Goal: Use online tool/utility: Utilize a website feature to perform a specific function

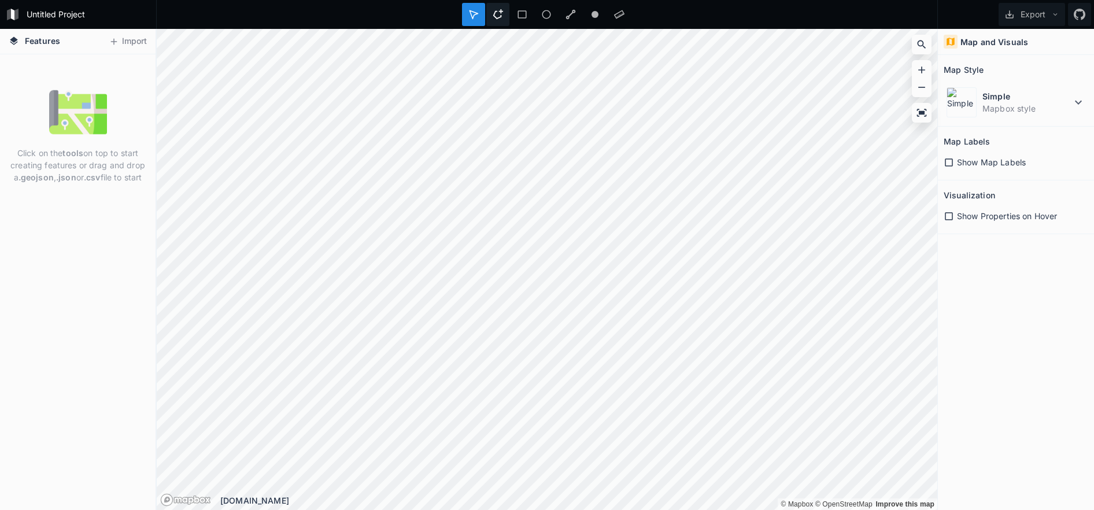
click at [501, 12] on icon at bounding box center [498, 14] width 10 height 10
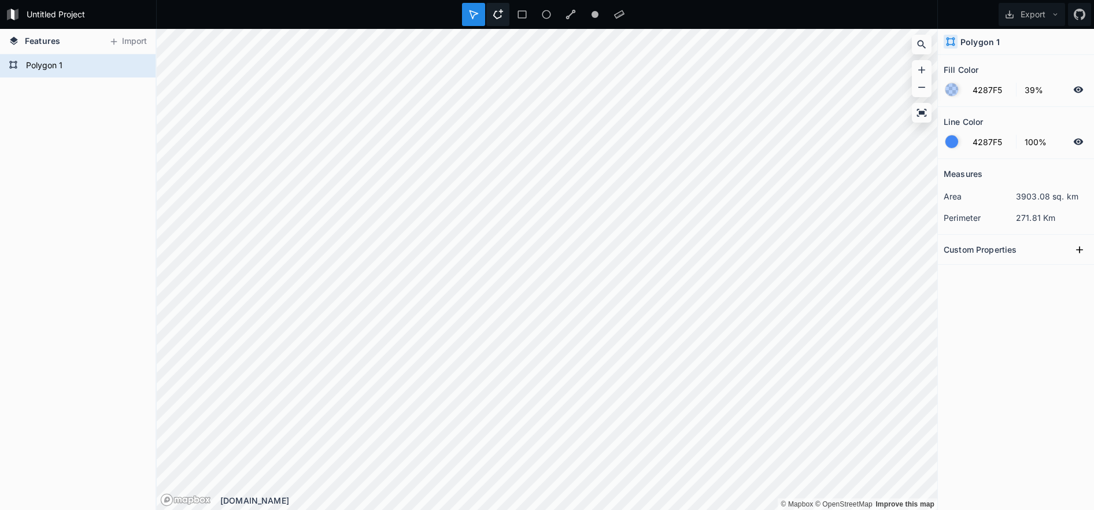
click at [498, 10] on icon at bounding box center [497, 14] width 10 height 10
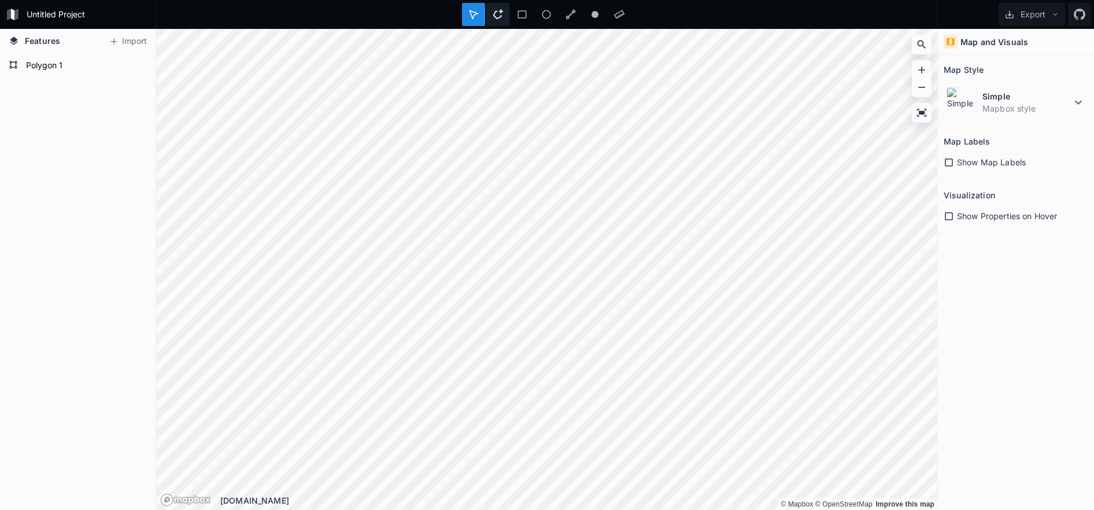
click at [501, 14] on icon at bounding box center [497, 14] width 10 height 10
click at [500, 15] on icon at bounding box center [497, 14] width 10 height 10
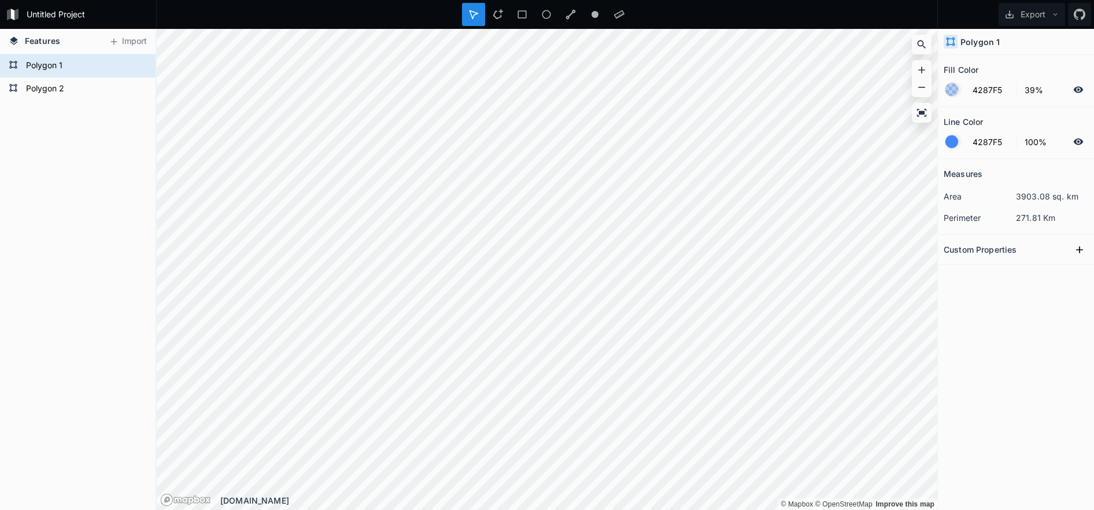
click at [1003, 248] on h2 "Custom Properties" at bounding box center [979, 249] width 73 height 18
drag, startPoint x: 1057, startPoint y: 249, endPoint x: 1067, endPoint y: 248, distance: 9.8
click at [1058, 249] on div "Custom Properties" at bounding box center [1015, 249] width 144 height 18
click at [1080, 247] on icon at bounding box center [1079, 250] width 12 height 12
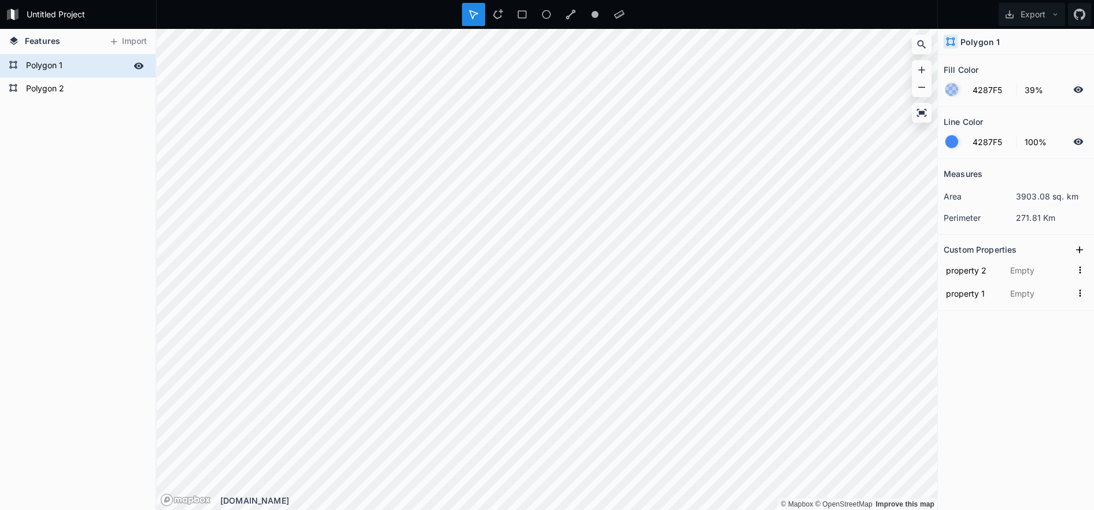
click at [143, 66] on icon at bounding box center [139, 65] width 10 height 6
click at [142, 66] on icon at bounding box center [138, 66] width 9 height 8
click at [39, 21] on form "Untitled Project" at bounding box center [88, 14] width 131 height 17
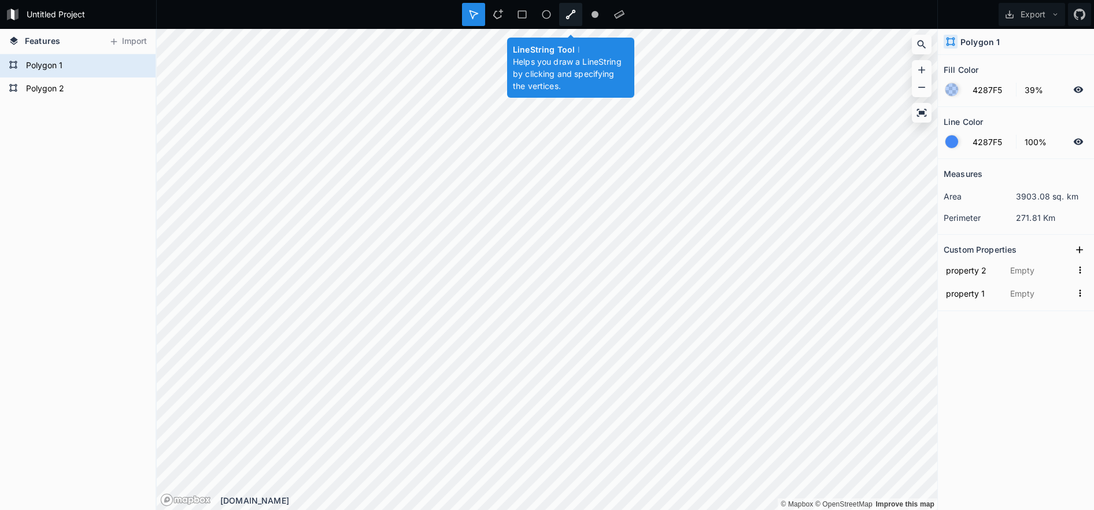
click at [567, 15] on icon at bounding box center [570, 14] width 10 height 10
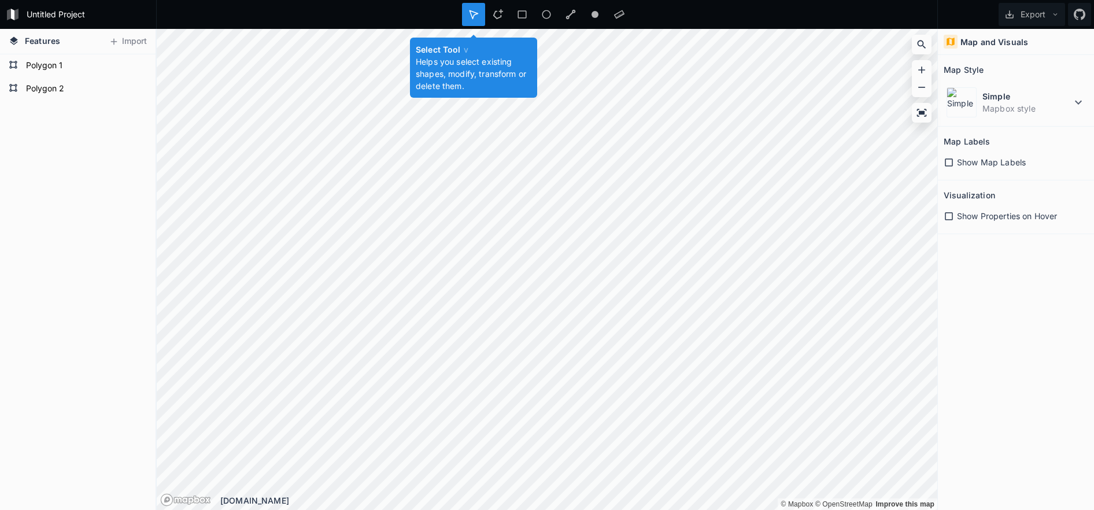
click at [469, 16] on icon at bounding box center [473, 14] width 10 height 10
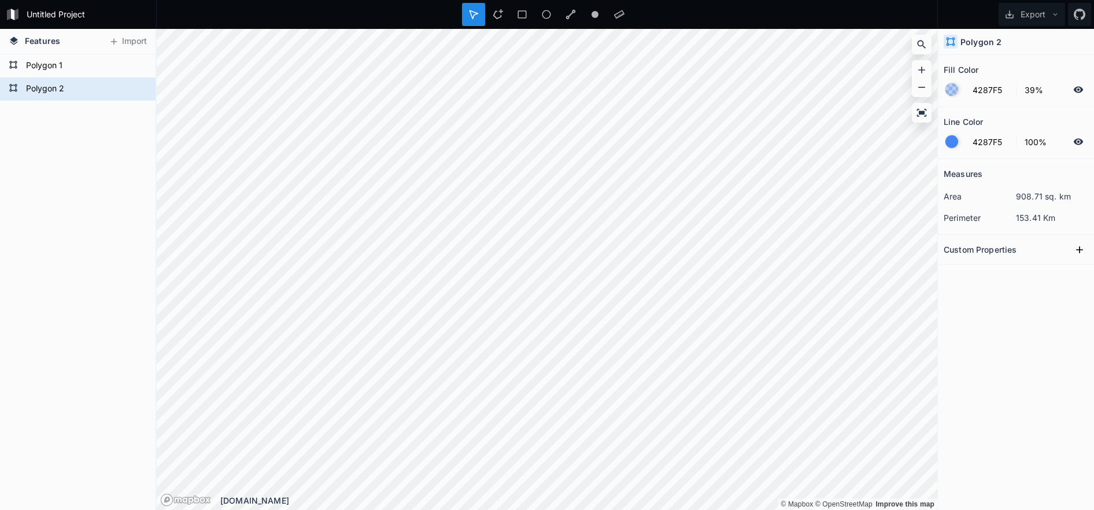
drag, startPoint x: 1000, startPoint y: 358, endPoint x: 970, endPoint y: 347, distance: 31.7
click at [1000, 358] on div "Measures area 908.71 sq. km perimeter 153.41 Km Custom Properties" at bounding box center [1015, 305] width 156 height 293
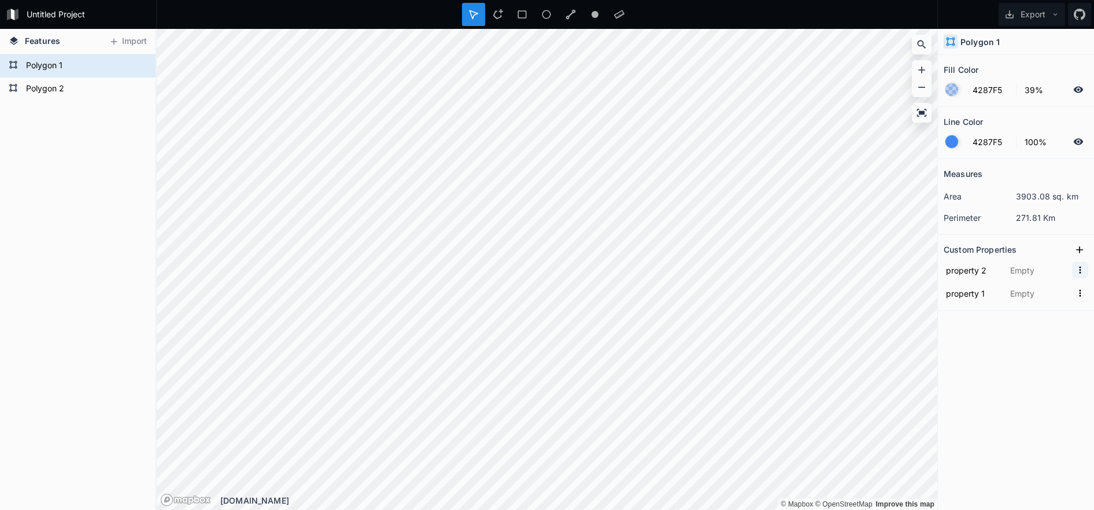
click at [1081, 272] on icon "button" at bounding box center [1079, 270] width 10 height 10
click at [1081, 269] on icon "button" at bounding box center [1079, 270] width 10 height 10
click at [988, 191] on dt "area" at bounding box center [979, 196] width 72 height 12
click at [972, 124] on h2 "Line Color" at bounding box center [962, 122] width 39 height 18
click at [970, 102] on section "Fill Color 4287F5 39%" at bounding box center [1015, 81] width 156 height 52
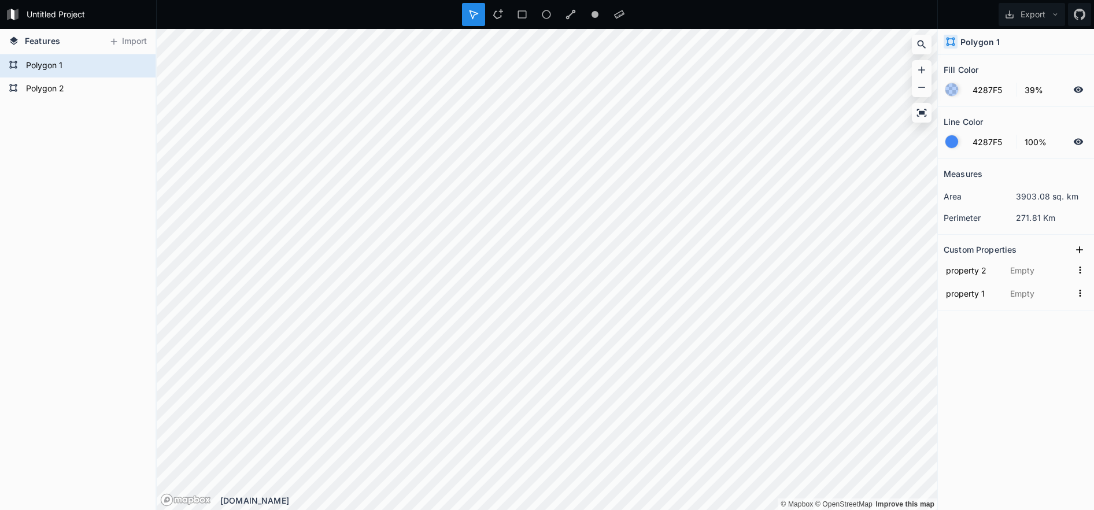
click at [957, 90] on div at bounding box center [951, 89] width 13 height 13
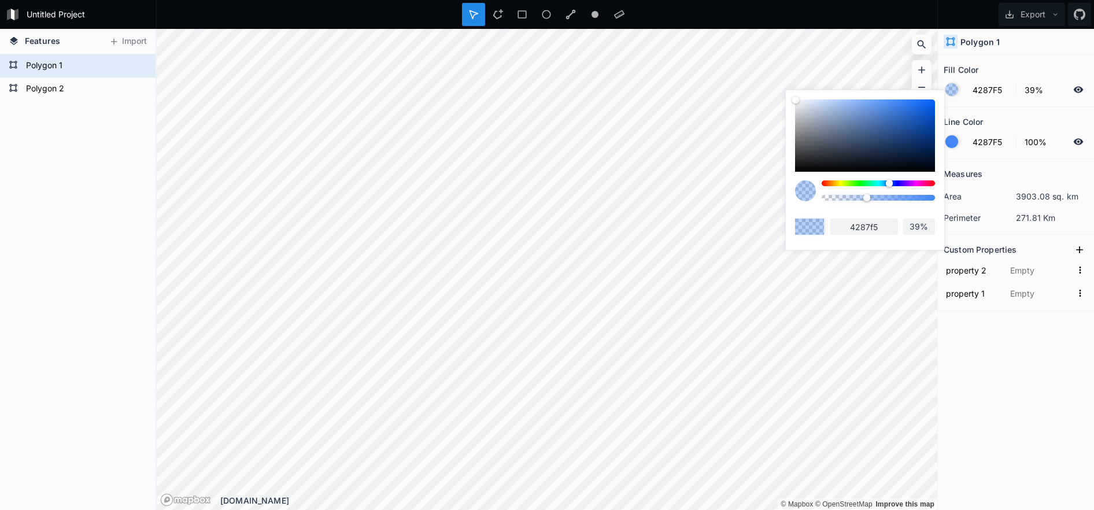
click at [960, 86] on form "4287F5 39%" at bounding box center [1015, 90] width 144 height 22
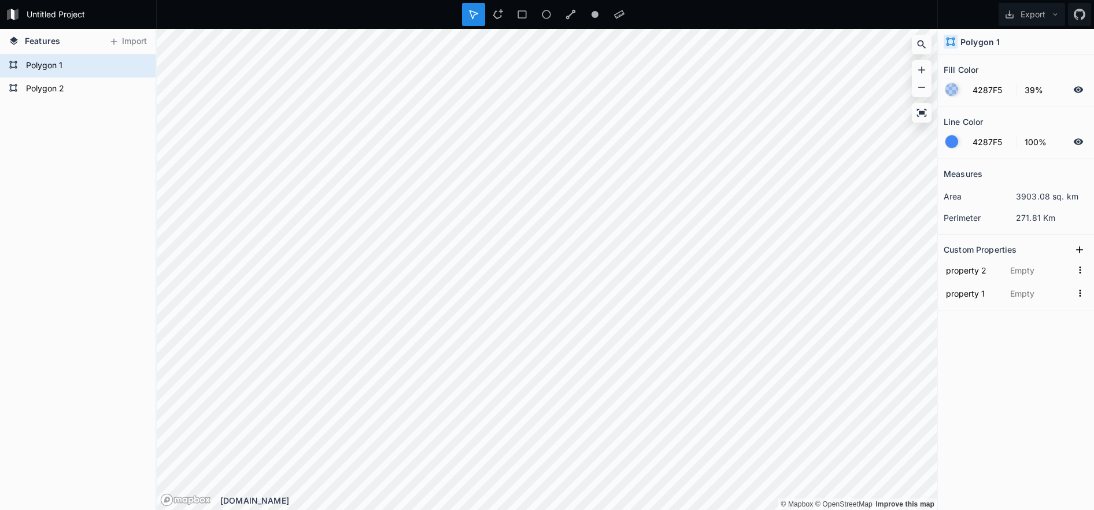
click at [978, 49] on div "Polygon 1" at bounding box center [1015, 42] width 156 height 26
click at [950, 38] on icon at bounding box center [950, 42] width 9 height 9
